Goal: Find specific page/section: Find specific page/section

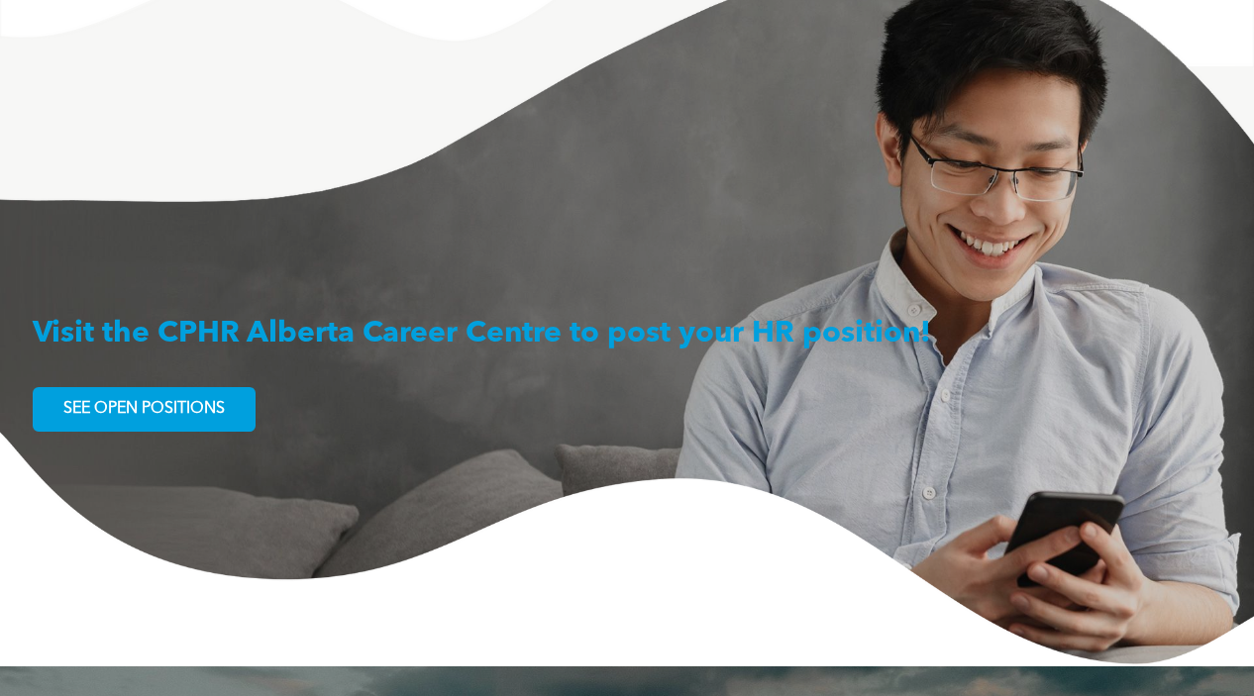
scroll to position [3133, 0]
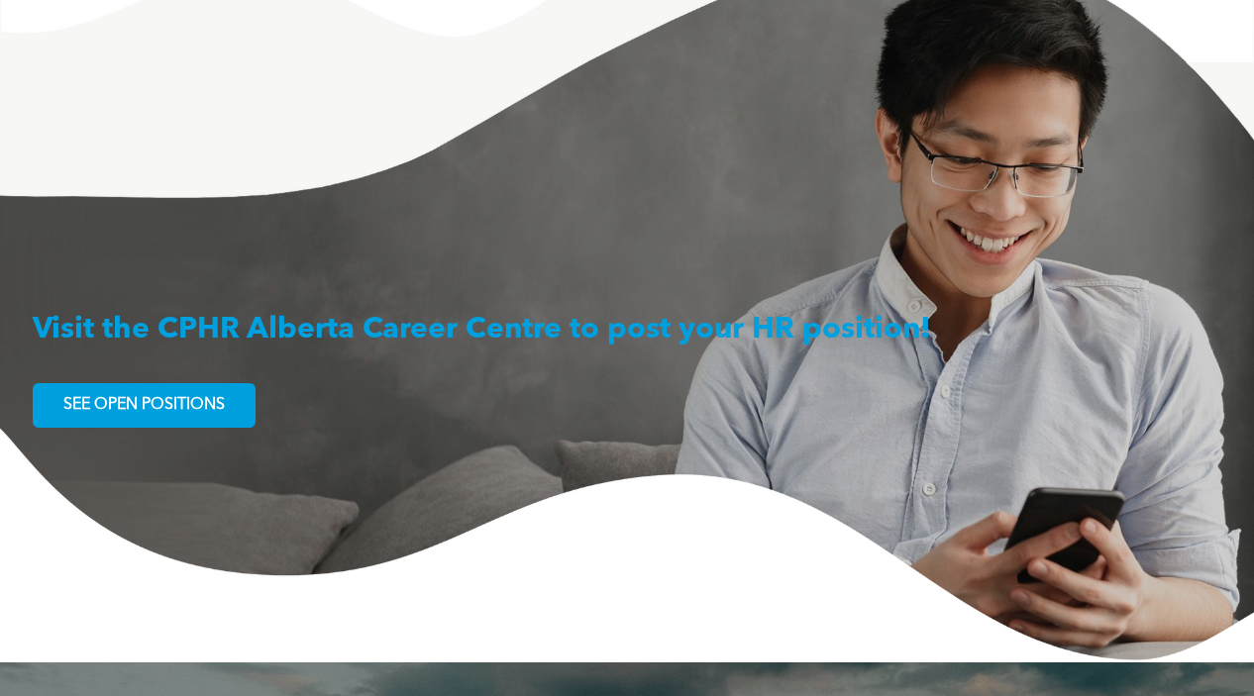
click at [223, 386] on span "SEE OPEN POSITIONS" at bounding box center [143, 405] width 175 height 39
